Goal: Entertainment & Leisure: Consume media (video, audio)

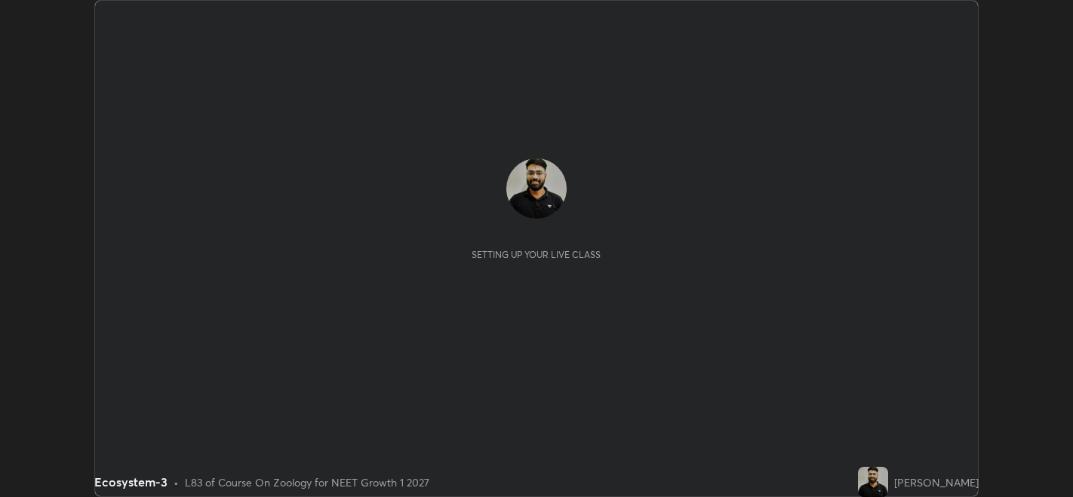
scroll to position [497, 1073]
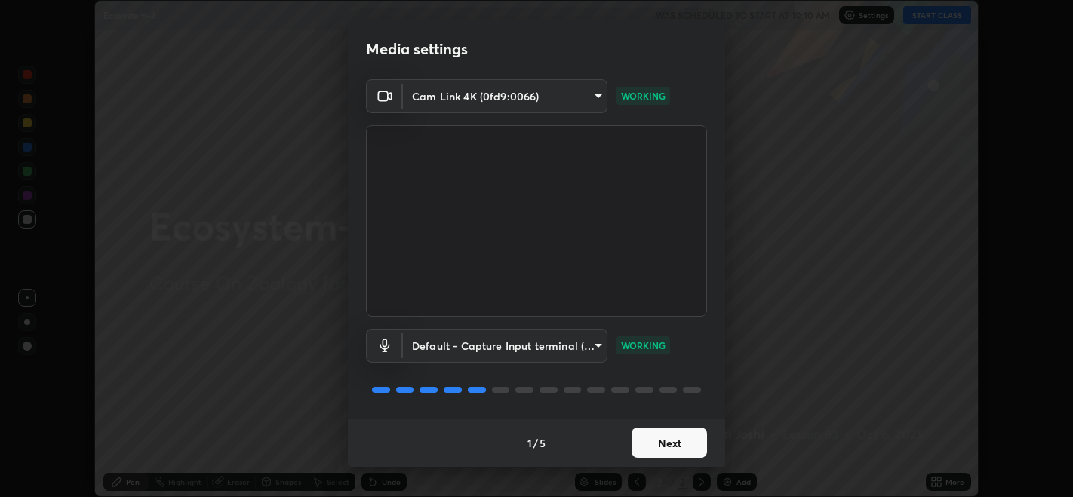
click at [668, 438] on button "Next" at bounding box center [669, 443] width 75 height 30
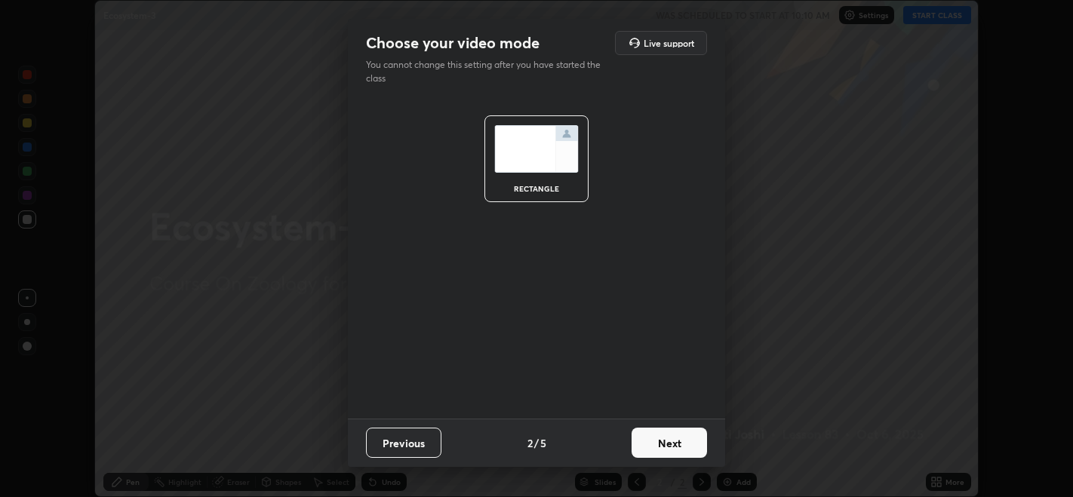
click at [674, 438] on button "Next" at bounding box center [669, 443] width 75 height 30
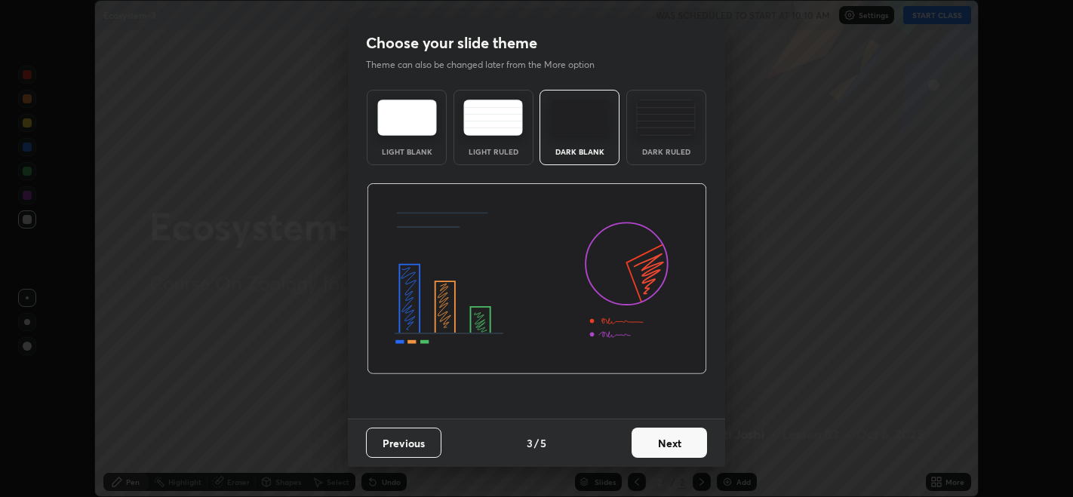
click at [681, 454] on button "Next" at bounding box center [669, 443] width 75 height 30
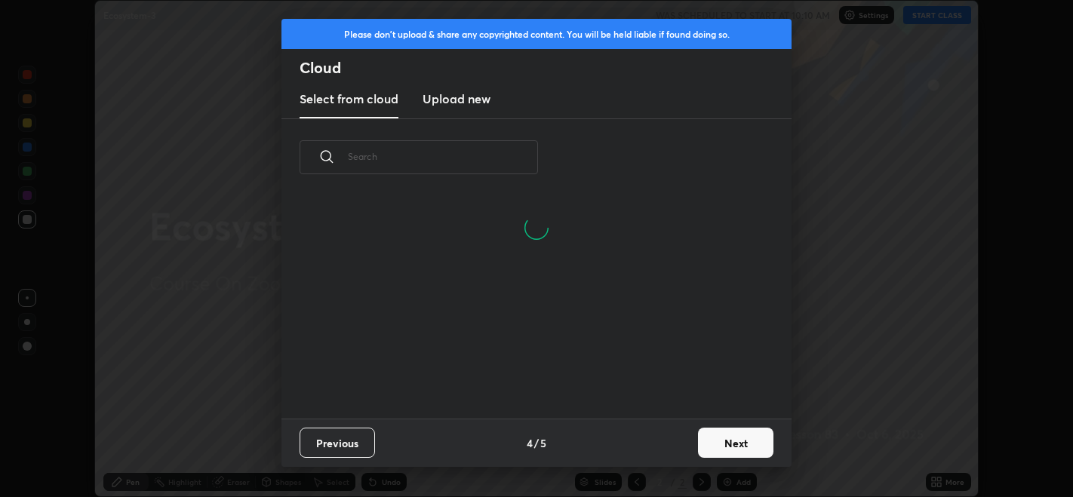
click at [715, 450] on button "Next" at bounding box center [735, 443] width 75 height 30
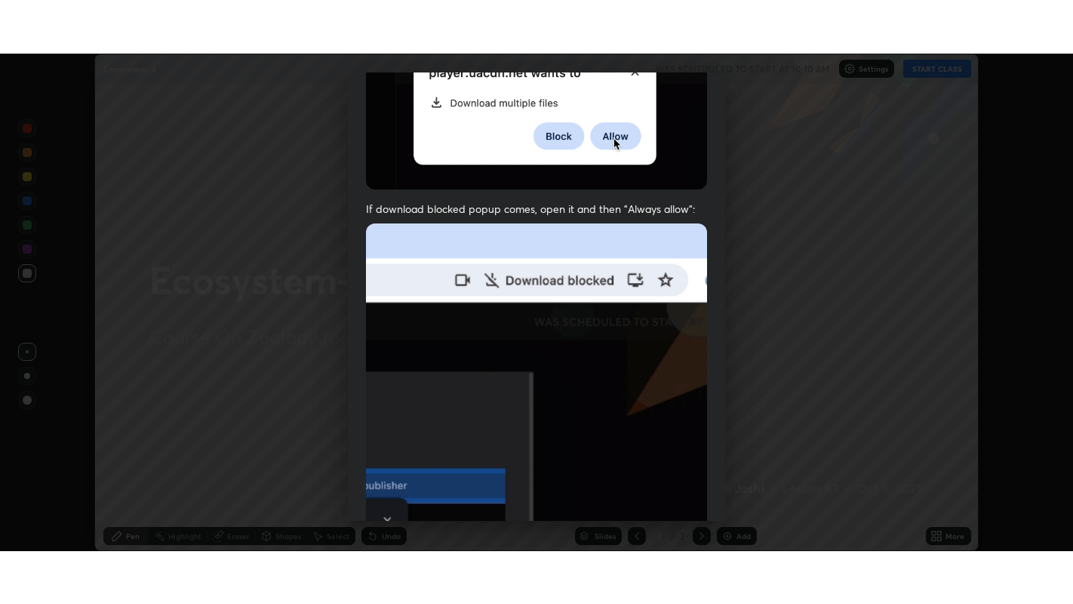
scroll to position [306, 0]
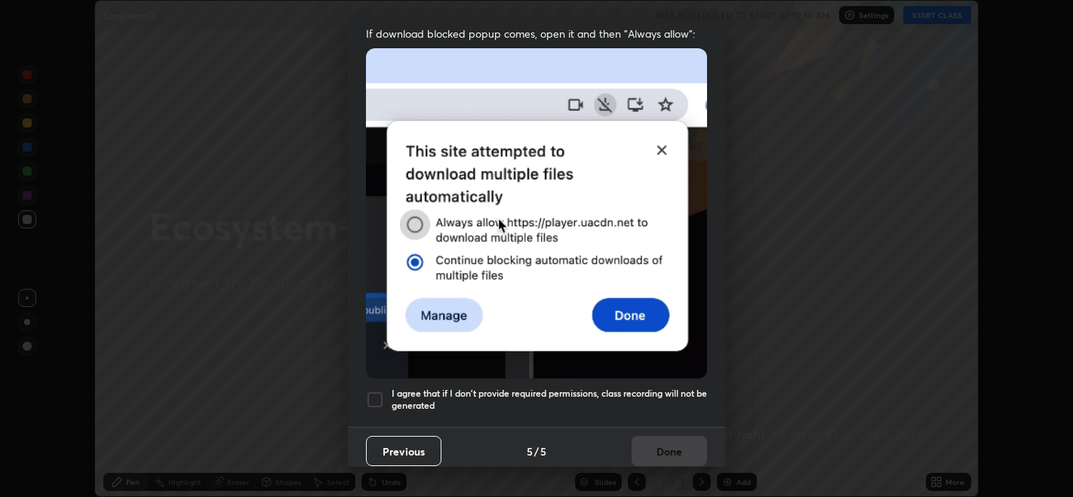
click at [376, 396] on div at bounding box center [375, 400] width 18 height 18
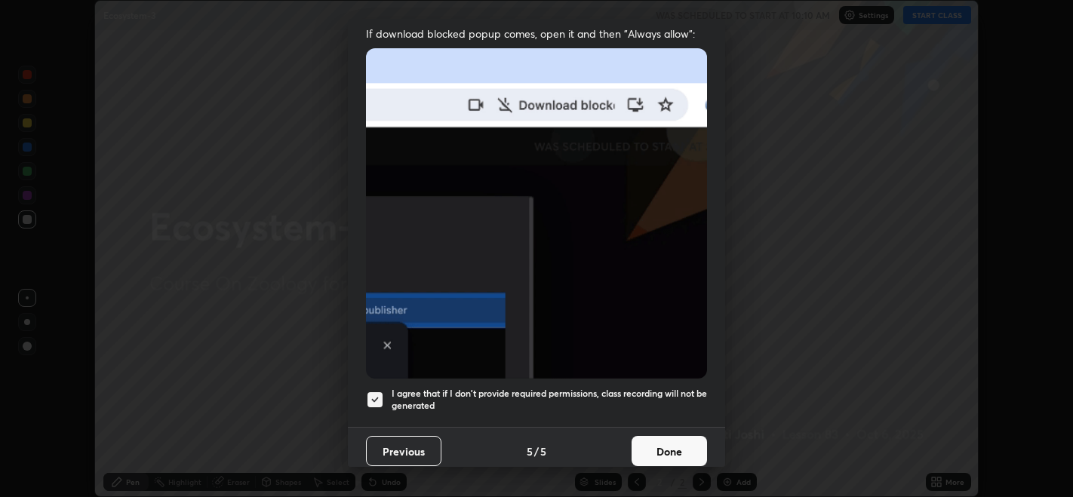
click at [651, 446] on button "Done" at bounding box center [669, 451] width 75 height 30
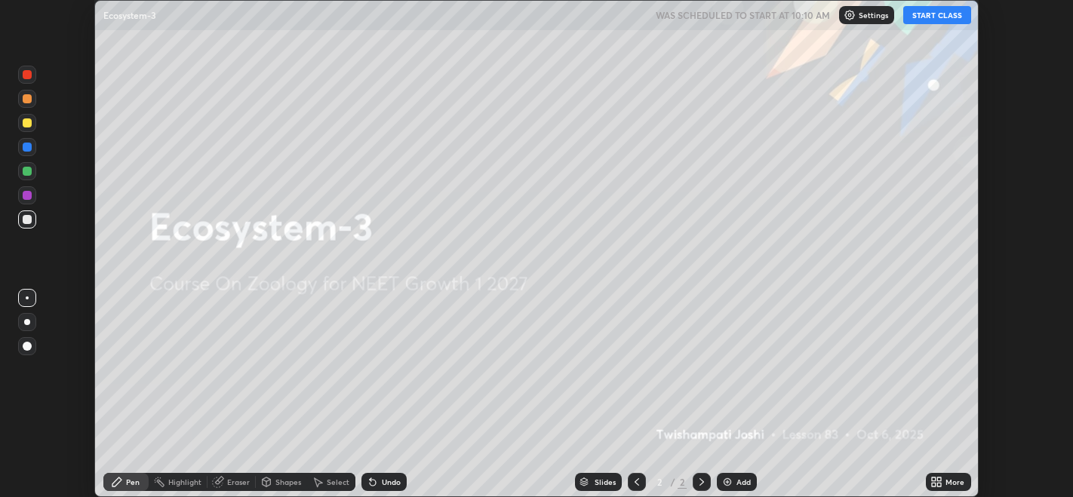
click at [934, 485] on icon at bounding box center [934, 485] width 4 height 4
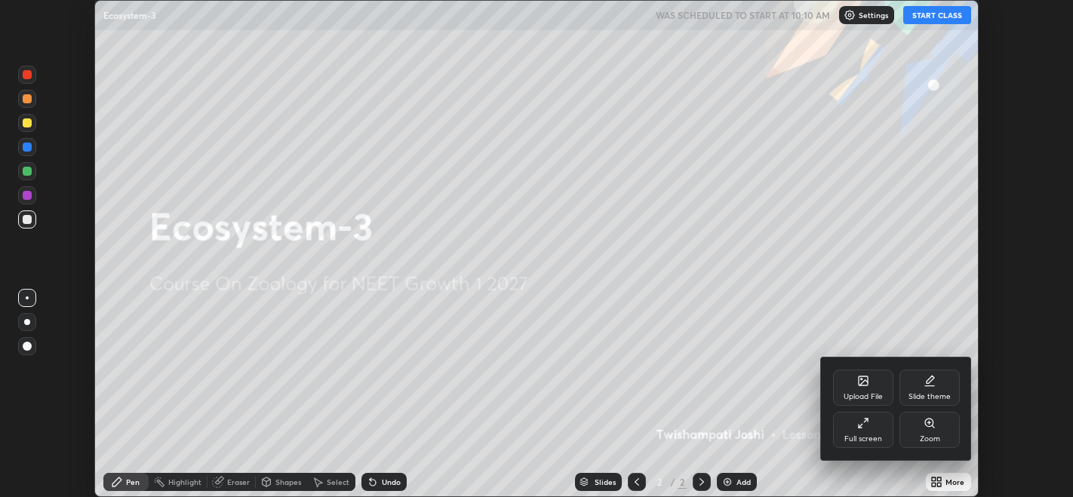
click at [869, 442] on div "Full screen" at bounding box center [864, 439] width 38 height 8
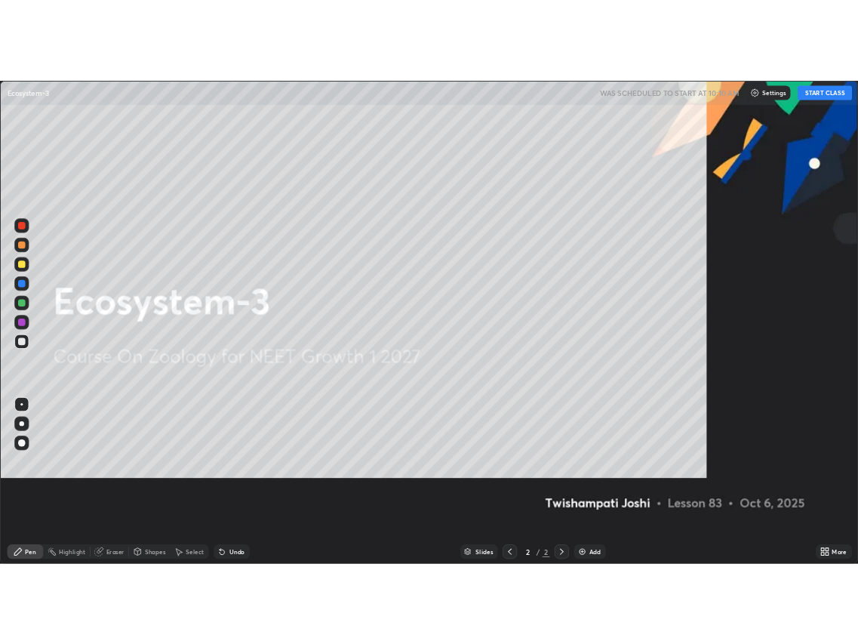
scroll to position [604, 1073]
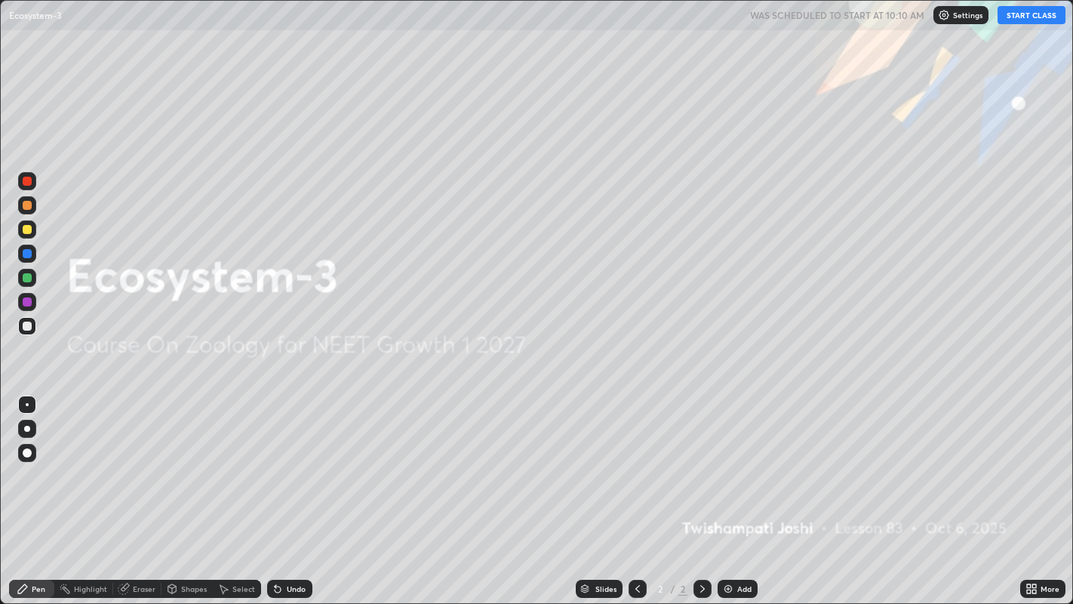
click at [1032, 17] on button "START CLASS" at bounding box center [1032, 15] width 68 height 18
click at [26, 428] on div at bounding box center [27, 429] width 6 height 6
click at [735, 497] on div "Add" at bounding box center [738, 589] width 40 height 18
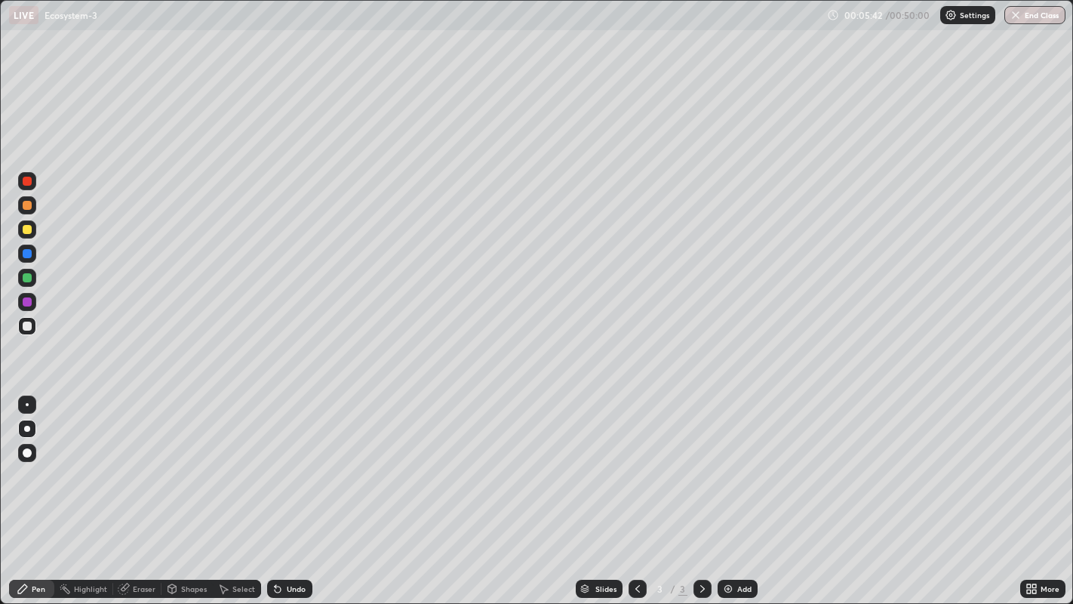
click at [636, 497] on icon at bounding box center [638, 589] width 12 height 12
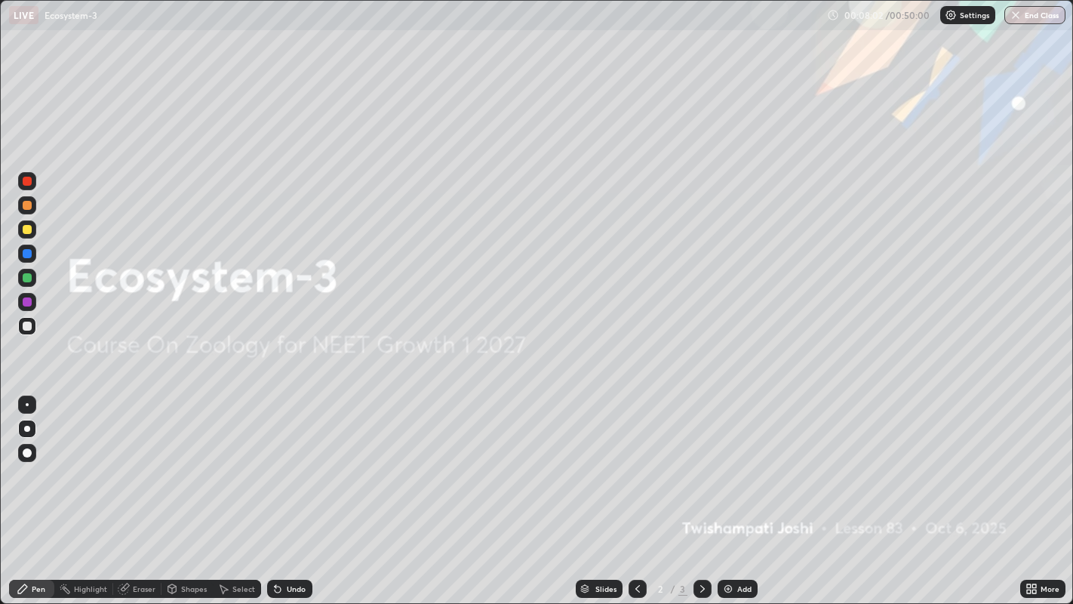
click at [727, 497] on img at bounding box center [728, 589] width 12 height 12
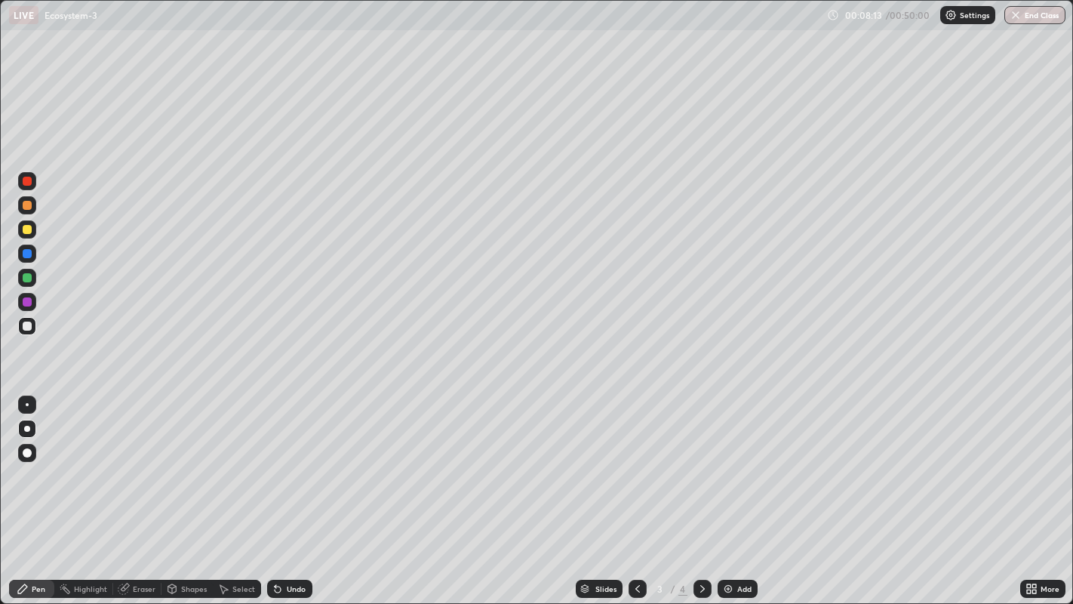
click at [27, 254] on div at bounding box center [27, 253] width 9 height 9
click at [288, 497] on div "Undo" at bounding box center [296, 589] width 19 height 8
click at [289, 497] on div "Undo" at bounding box center [289, 589] width 45 height 18
click at [26, 205] on div at bounding box center [27, 205] width 9 height 9
click at [13, 497] on div "Pen" at bounding box center [31, 589] width 45 height 18
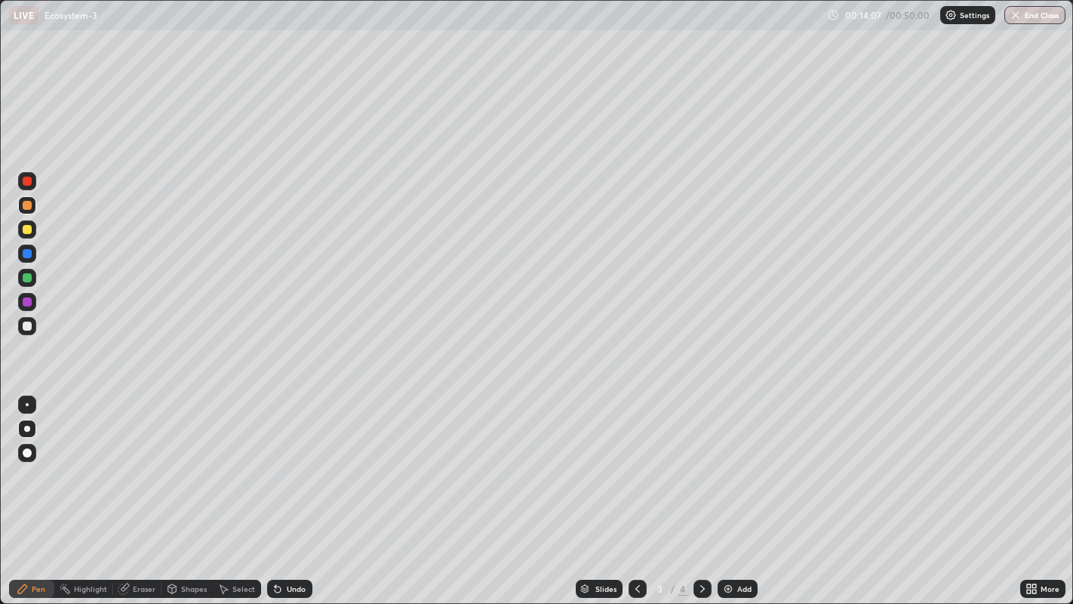
click at [28, 229] on div at bounding box center [27, 229] width 9 height 9
click at [24, 181] on div at bounding box center [27, 181] width 9 height 9
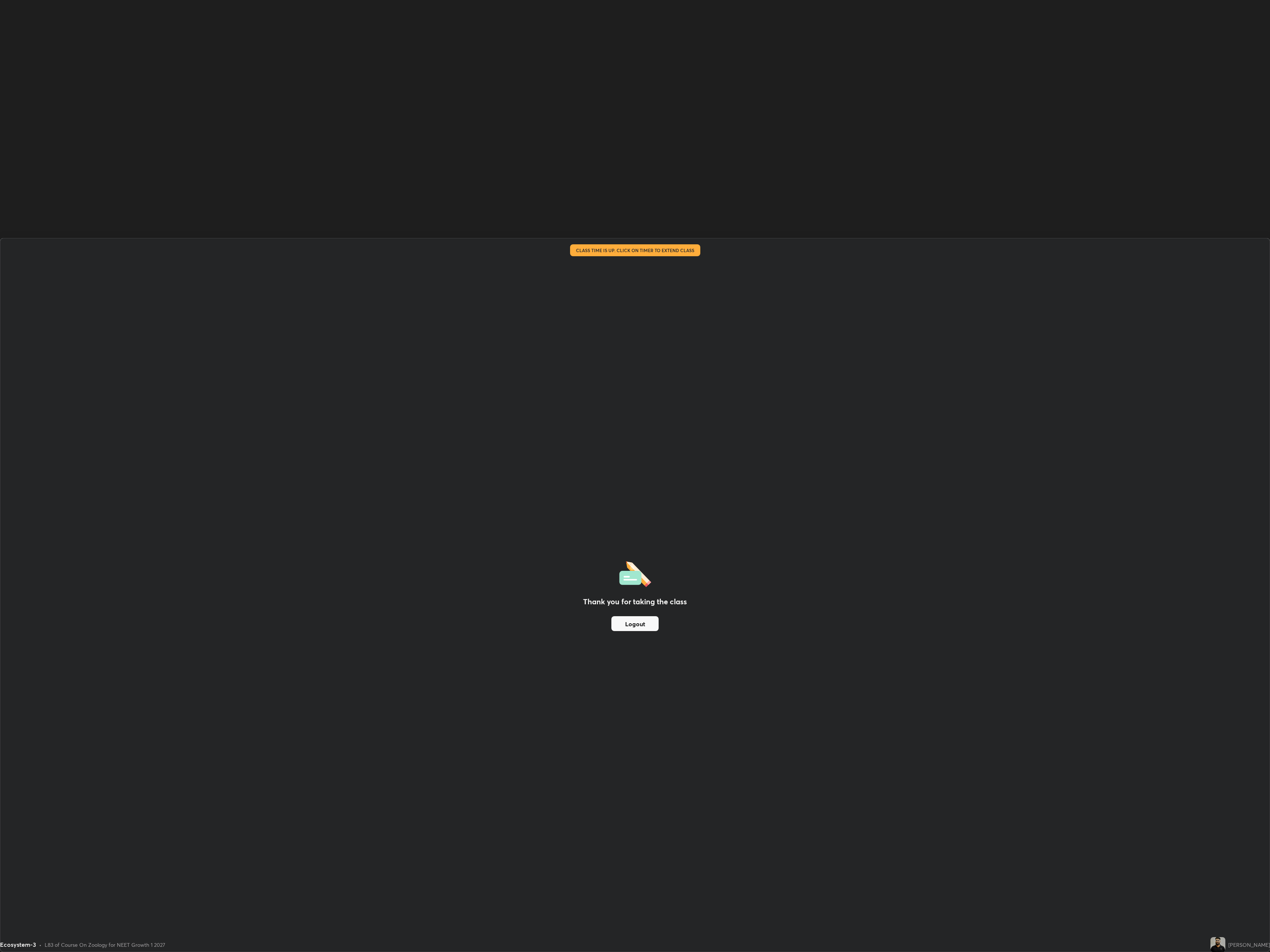
scroll to position [952, 1270]
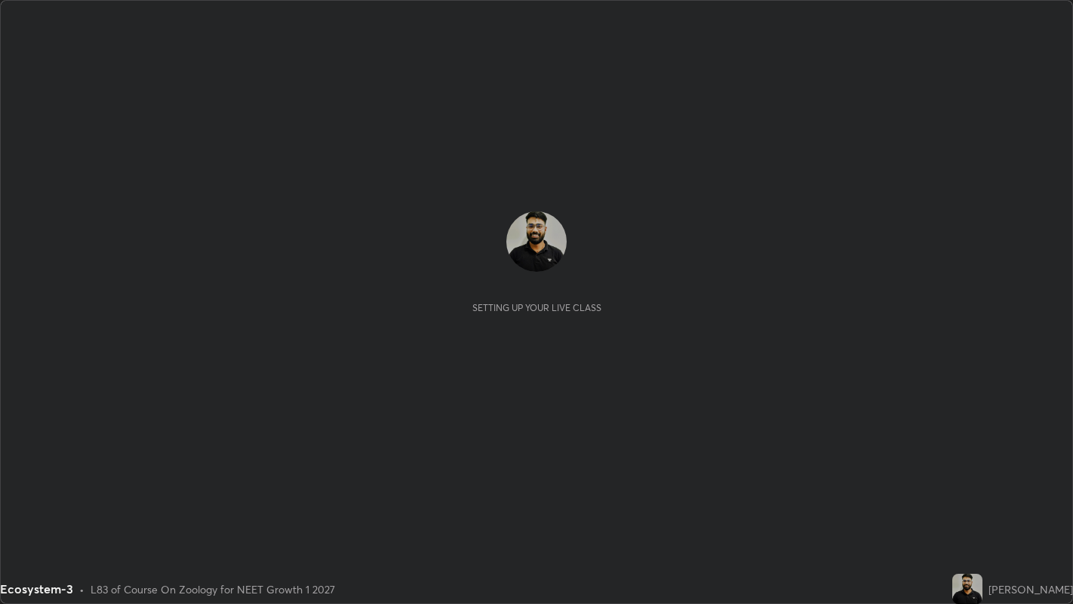
scroll to position [604, 1073]
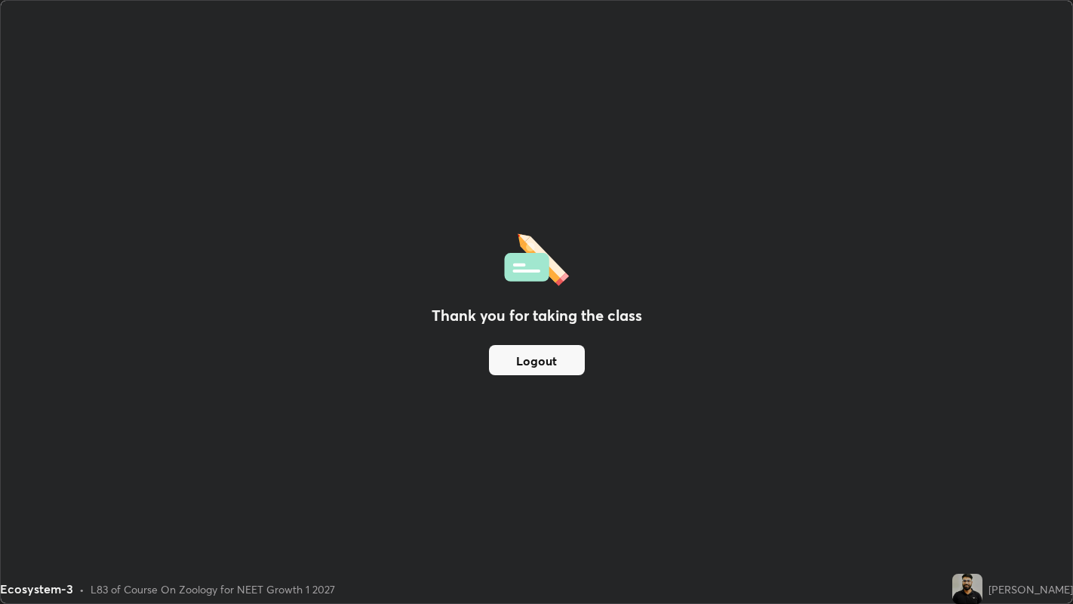
click at [559, 358] on button "Logout" at bounding box center [537, 360] width 96 height 30
